Goal: Information Seeking & Learning: Learn about a topic

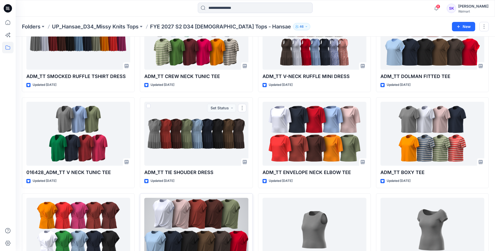
scroll to position [104, 0]
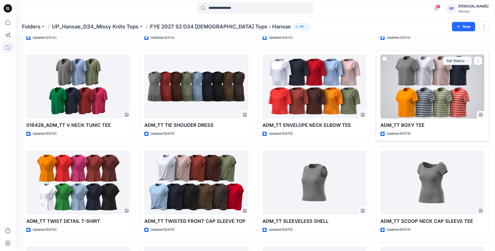
click at [410, 103] on div at bounding box center [433, 87] width 104 height 64
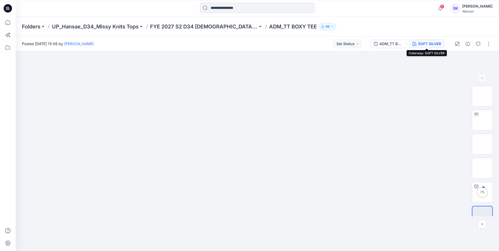
click at [427, 46] on div "SOFT SILVER" at bounding box center [429, 44] width 23 height 6
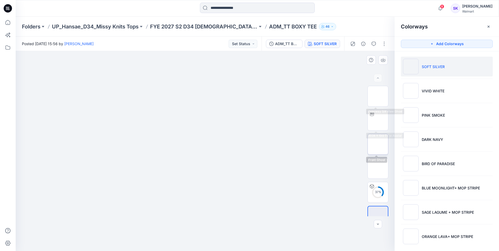
click at [378, 144] on img at bounding box center [378, 144] width 0 height 0
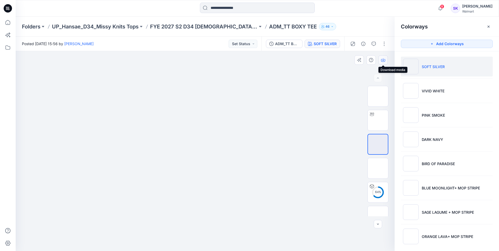
click at [381, 60] on icon "button" at bounding box center [383, 60] width 4 height 4
click at [378, 168] on img at bounding box center [378, 168] width 0 height 0
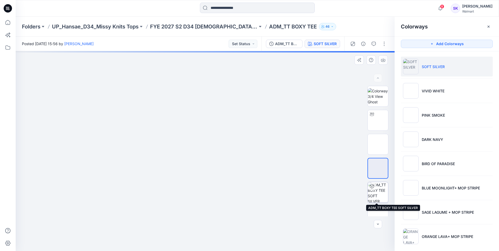
click at [380, 188] on img at bounding box center [378, 192] width 20 height 20
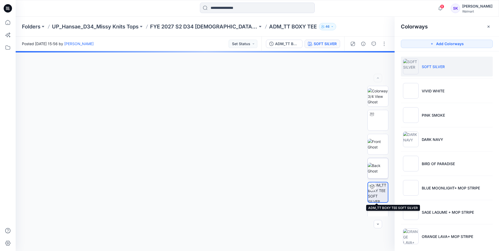
click at [380, 165] on img at bounding box center [378, 168] width 20 height 11
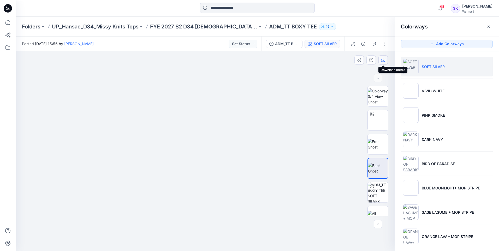
click at [383, 61] on icon "button" at bounding box center [383, 60] width 4 height 4
click at [378, 120] on img at bounding box center [378, 120] width 0 height 0
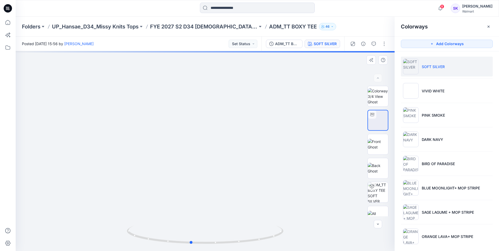
drag, startPoint x: 261, startPoint y: 159, endPoint x: 201, endPoint y: 156, distance: 59.9
click at [203, 155] on div at bounding box center [205, 151] width 379 height 200
drag, startPoint x: 264, startPoint y: 146, endPoint x: 272, endPoint y: 140, distance: 10.4
click at [203, 154] on div at bounding box center [205, 151] width 379 height 200
drag, startPoint x: 272, startPoint y: 140, endPoint x: 227, endPoint y: 147, distance: 45.2
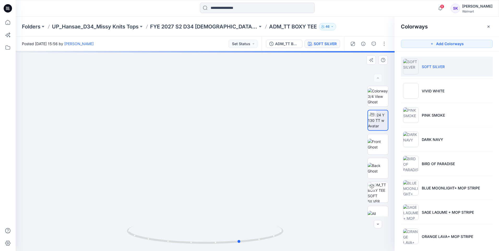
click at [221, 148] on div at bounding box center [205, 151] width 379 height 200
drag, startPoint x: 276, startPoint y: 144, endPoint x: 225, endPoint y: 156, distance: 52.0
click at [226, 156] on div at bounding box center [205, 151] width 379 height 200
drag, startPoint x: 225, startPoint y: 156, endPoint x: 267, endPoint y: 157, distance: 42.3
click at [267, 157] on div at bounding box center [205, 151] width 379 height 200
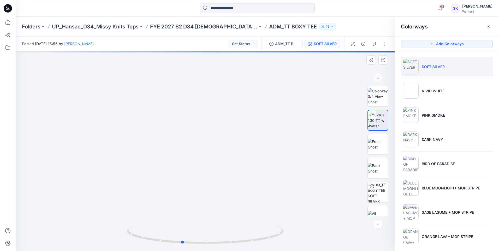
drag, startPoint x: 262, startPoint y: 155, endPoint x: 295, endPoint y: 158, distance: 33.8
click at [295, 158] on div at bounding box center [205, 151] width 379 height 200
click at [379, 186] on img at bounding box center [378, 192] width 20 height 20
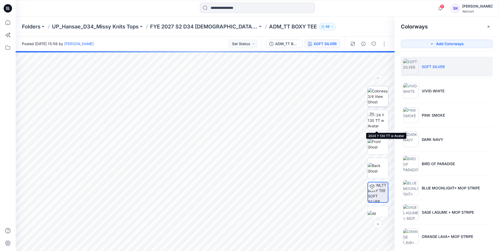
click at [379, 104] on img at bounding box center [378, 96] width 20 height 16
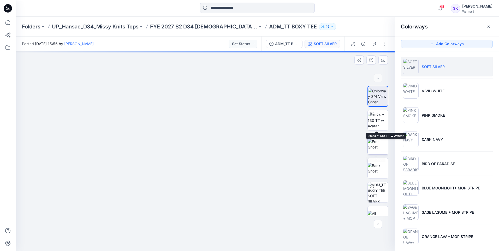
click at [377, 139] on img at bounding box center [378, 144] width 20 height 11
